Goal: Information Seeking & Learning: Learn about a topic

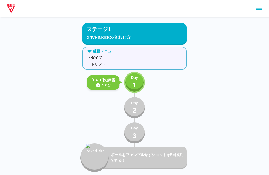
click at [136, 78] on p "Day" at bounding box center [134, 78] width 7 height 6
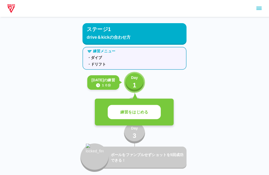
click at [145, 110] on p "練習をはじめる" at bounding box center [134, 112] width 28 height 6
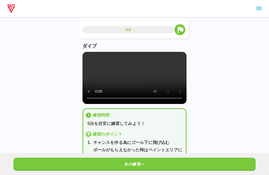
click at [134, 79] on video at bounding box center [135, 78] width 104 height 52
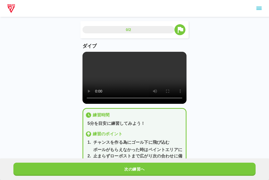
click at [84, 52] on div "ダイブ" at bounding box center [135, 73] width 104 height 61
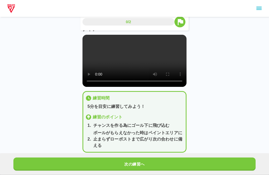
scroll to position [18, 0]
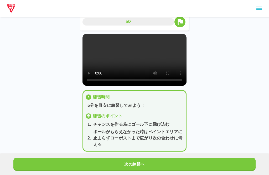
click at [203, 28] on div "0/2 ダイブ 練習時間 5分を目安に練習してみよう！ 練習のポイント 1 . チャンスを作る為にゴール下に飛び込む 2 . ボールがもらえなかった時はペイン…" at bounding box center [134, 71] width 269 height 178
click at [183, 38] on video at bounding box center [135, 60] width 104 height 52
click at [180, 39] on video at bounding box center [135, 60] width 104 height 52
click at [229, 78] on div "0/2 ダイブ 練習時間 5分を目安に練習してみよう！ 練習のポイント 1 . チャンスを作る為にゴール下に飛び込む 2 . ボールがもらえなかった時はペイン…" at bounding box center [134, 71] width 269 height 178
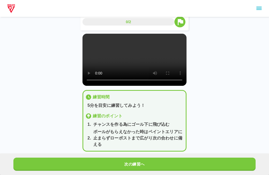
click at [232, 171] on button "次の練習へ" at bounding box center [134, 164] width 242 height 13
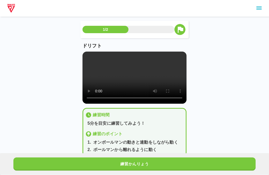
scroll to position [16, 0]
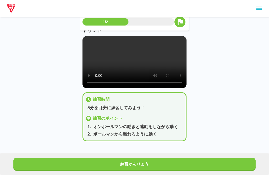
click at [100, 41] on video at bounding box center [135, 62] width 104 height 52
click at [151, 62] on video at bounding box center [135, 62] width 104 height 52
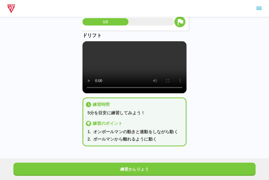
click at [85, 45] on video at bounding box center [135, 67] width 104 height 52
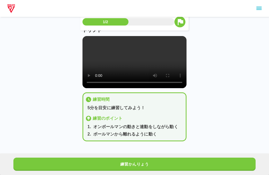
click at [89, 42] on video at bounding box center [135, 62] width 104 height 52
click at [222, 170] on button "練習かんりょう" at bounding box center [134, 164] width 242 height 13
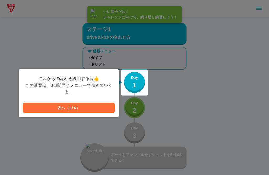
click at [99, 105] on button "次へ（1 / 6）" at bounding box center [69, 108] width 92 height 11
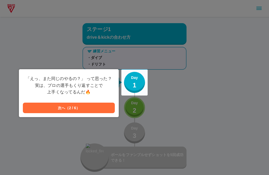
click at [105, 103] on button "次へ（2 / 6）" at bounding box center [69, 108] width 92 height 11
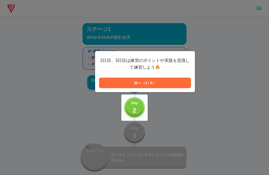
click at [182, 81] on button "次へ（3 / 6）" at bounding box center [145, 83] width 92 height 11
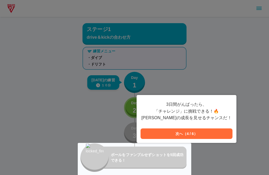
click at [221, 132] on button "次へ（4 / 6）" at bounding box center [187, 133] width 92 height 11
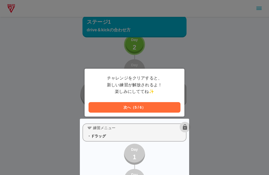
scroll to position [127, 0]
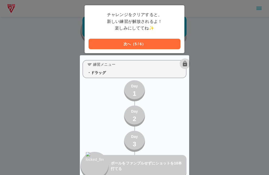
click at [156, 41] on button "次へ（5 / 6）" at bounding box center [135, 44] width 92 height 11
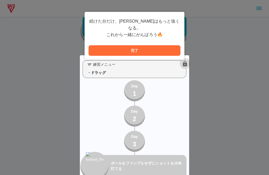
click at [166, 45] on button "完了" at bounding box center [135, 50] width 92 height 11
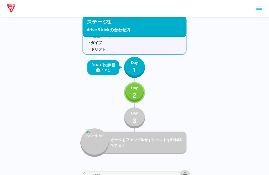
scroll to position [0, 0]
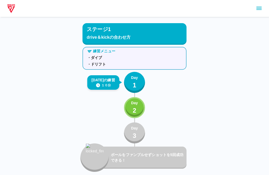
click at [176, 35] on p "drive＆kickの合わせ方" at bounding box center [135, 37] width 96 height 6
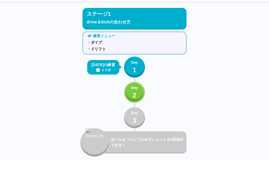
scroll to position [16, 0]
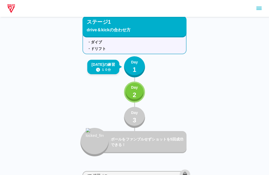
click at [140, 87] on button "Day 2" at bounding box center [134, 92] width 21 height 21
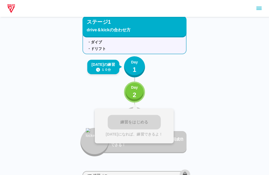
click at [133, 66] on p "1" at bounding box center [135, 69] width 4 height 9
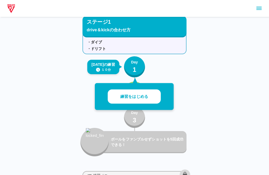
click at [136, 93] on button "練習をはじめる" at bounding box center [134, 96] width 53 height 14
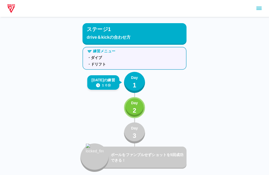
scroll to position [2, 0]
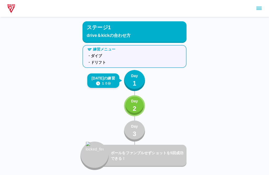
click at [138, 101] on p "Day" at bounding box center [134, 101] width 7 height 6
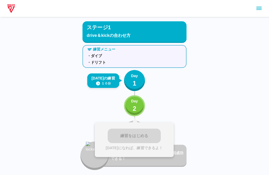
click at [129, 104] on button "Day 2" at bounding box center [134, 105] width 21 height 21
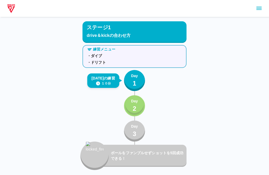
click at [133, 101] on p "Day" at bounding box center [134, 101] width 7 height 6
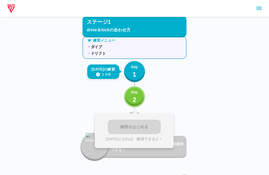
scroll to position [0, 0]
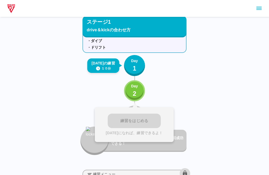
click at [129, 96] on button "Day 2" at bounding box center [134, 90] width 21 height 21
